Goal: Navigation & Orientation: Understand site structure

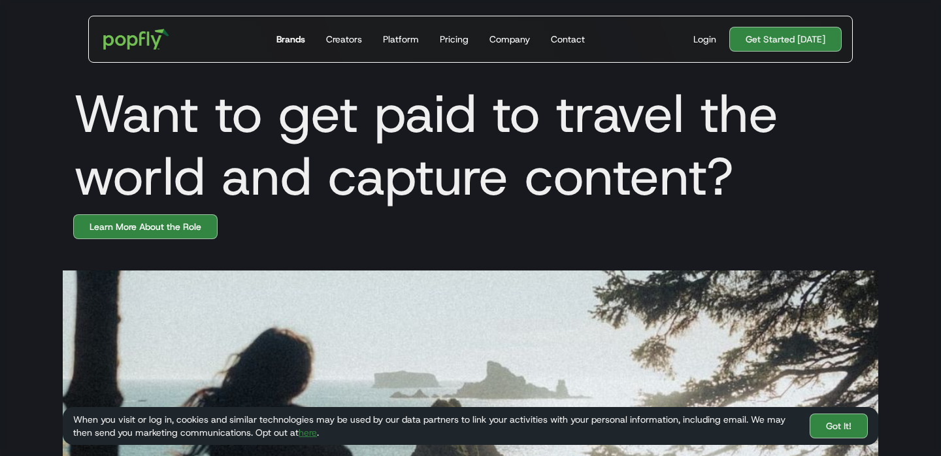
click at [286, 33] on div "Brands" at bounding box center [290, 39] width 29 height 13
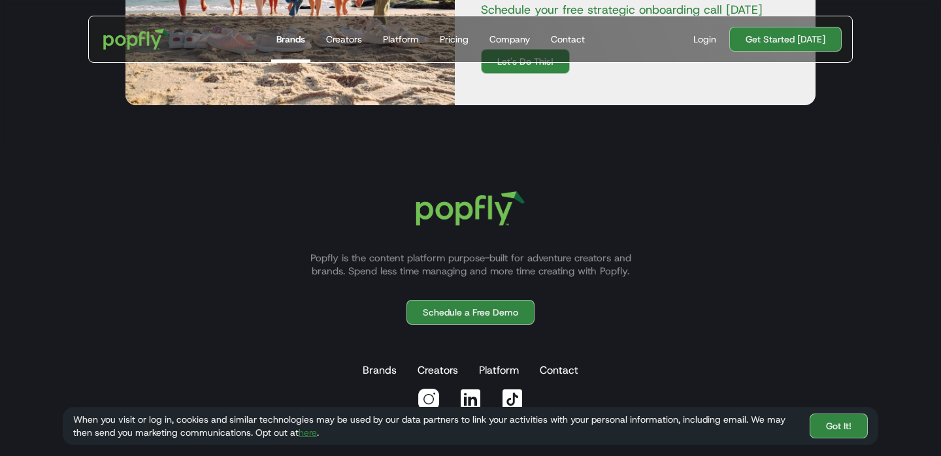
scroll to position [2437, 0]
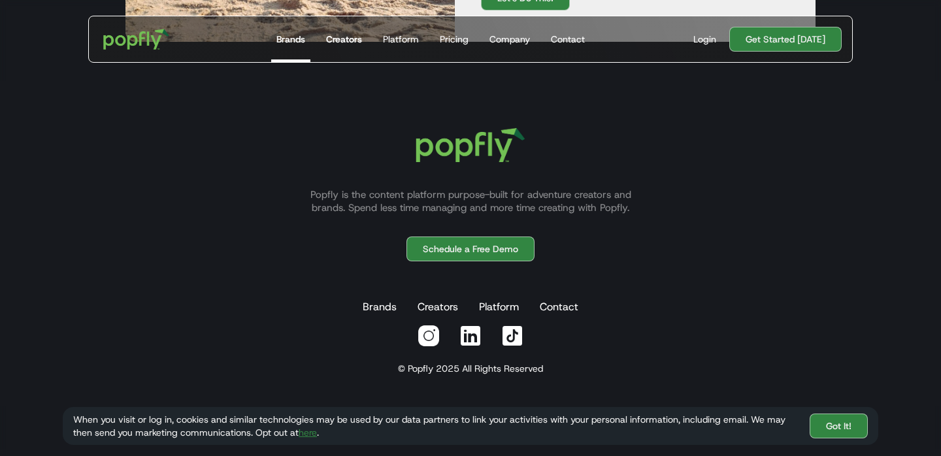
click at [340, 38] on div "Creators" at bounding box center [344, 39] width 36 height 13
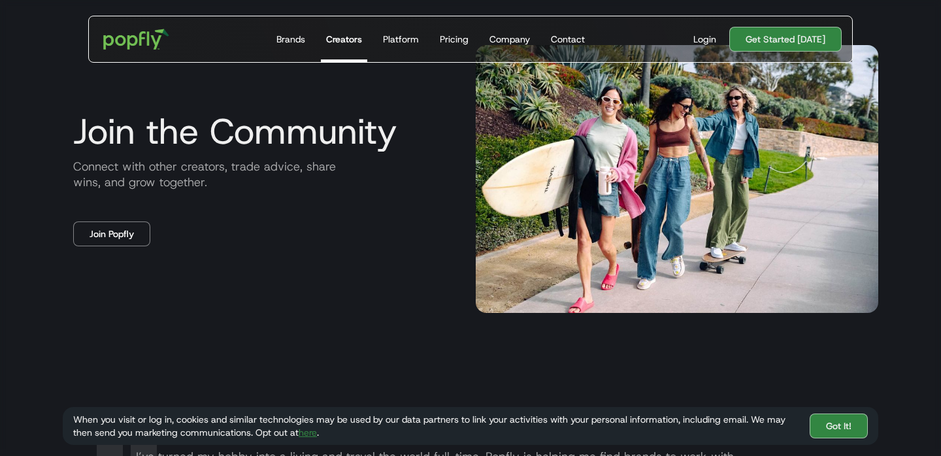
scroll to position [2122, 0]
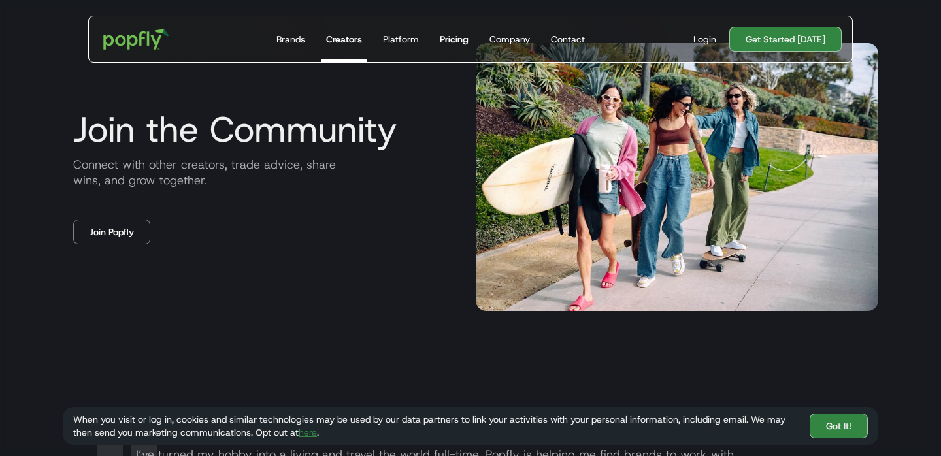
click at [451, 42] on div "Pricing" at bounding box center [454, 39] width 29 height 13
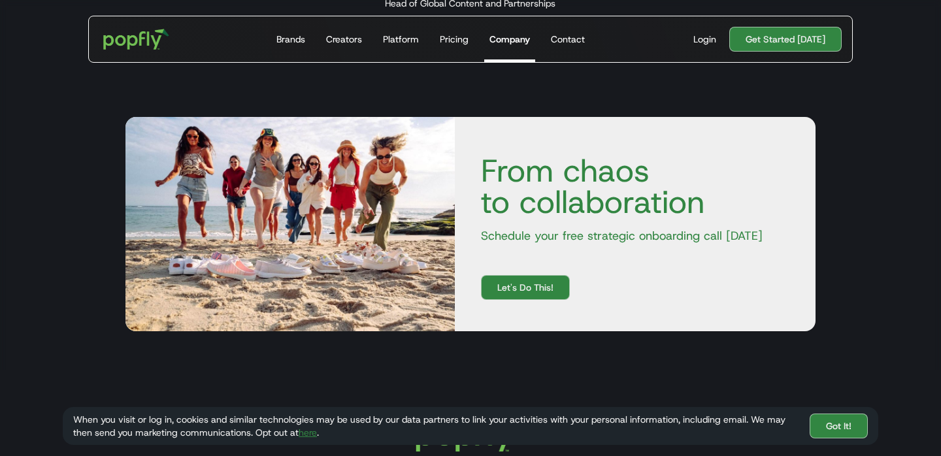
scroll to position [1659, 0]
